Goal: Task Accomplishment & Management: Use online tool/utility

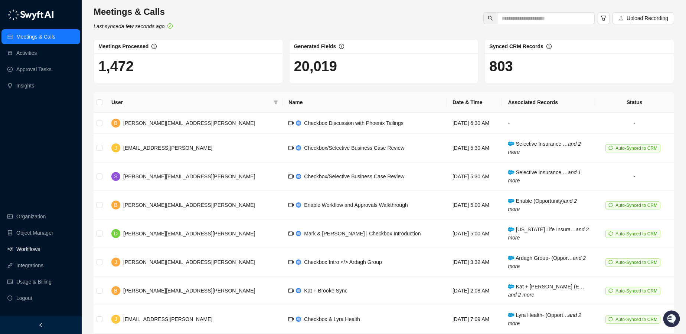
click at [30, 244] on link "Workflows" at bounding box center [28, 249] width 24 height 15
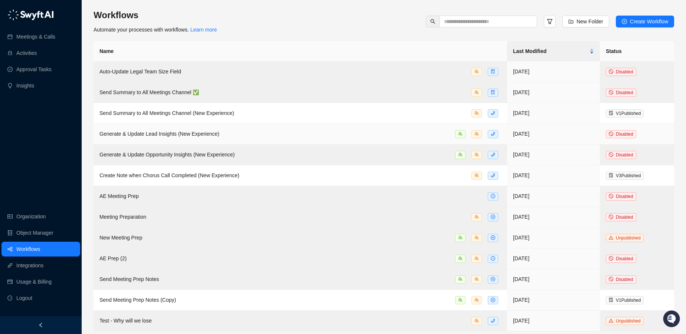
scroll to position [4, 0]
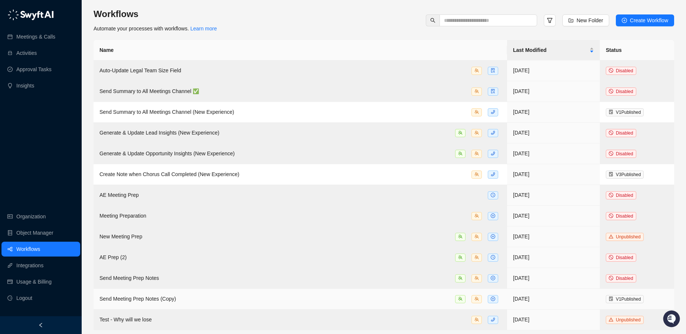
click at [183, 299] on div "Send Meeting Prep Notes (Copy)" at bounding box center [299, 299] width 401 height 9
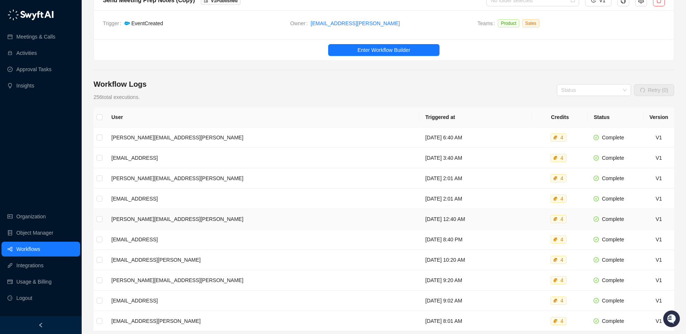
scroll to position [101, 0]
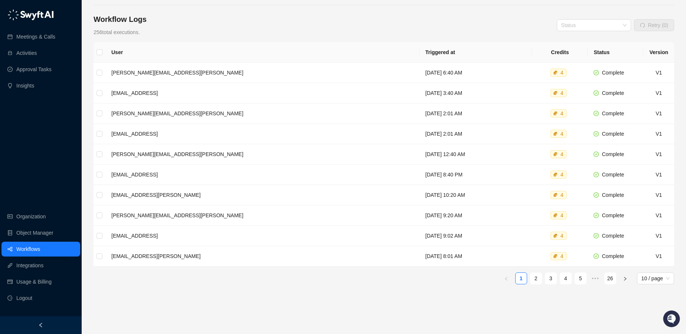
drag, startPoint x: 545, startPoint y: 211, endPoint x: 386, endPoint y: 289, distance: 177.4
click at [386, 289] on div "User Triggered at Credits Status Version [PERSON_NAME][EMAIL_ADDRESS][PERSON_NA…" at bounding box center [383, 194] width 580 height 304
click at [533, 277] on link "2" at bounding box center [535, 278] width 11 height 11
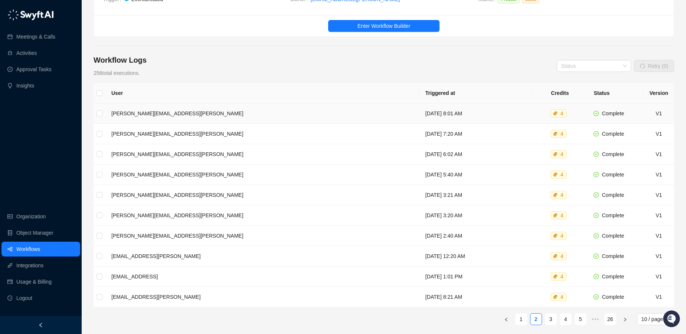
scroll to position [118, 0]
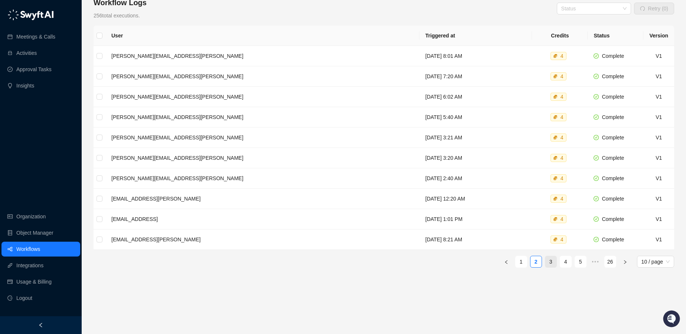
click at [547, 259] on link "3" at bounding box center [550, 261] width 11 height 11
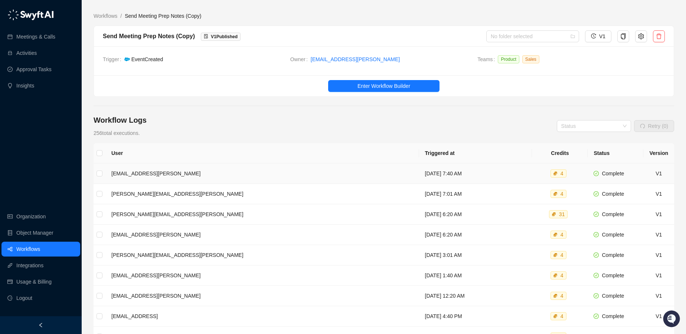
click at [419, 176] on td "[DATE] 7:40 AM" at bounding box center [475, 174] width 113 height 20
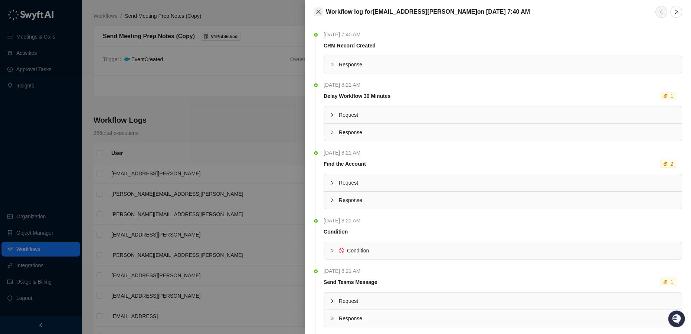
click at [318, 12] on icon "close" at bounding box center [318, 12] width 4 height 4
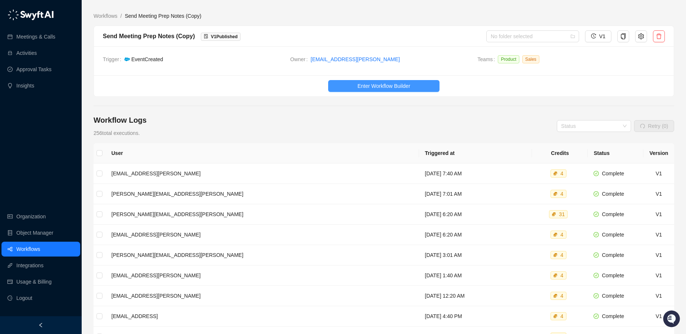
click at [395, 86] on span "Enter Workflow Builder" at bounding box center [383, 86] width 53 height 8
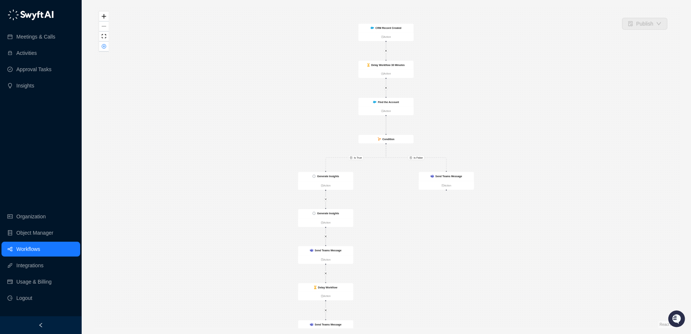
drag, startPoint x: 443, startPoint y: 59, endPoint x: 443, endPoint y: 73, distance: 13.7
click at [443, 73] on div "Is True Is False CRM Record Created Action Delay Workflow 30 Minutes Action Fin…" at bounding box center [385, 167] width 585 height 322
